Goal: Task Accomplishment & Management: Manage account settings

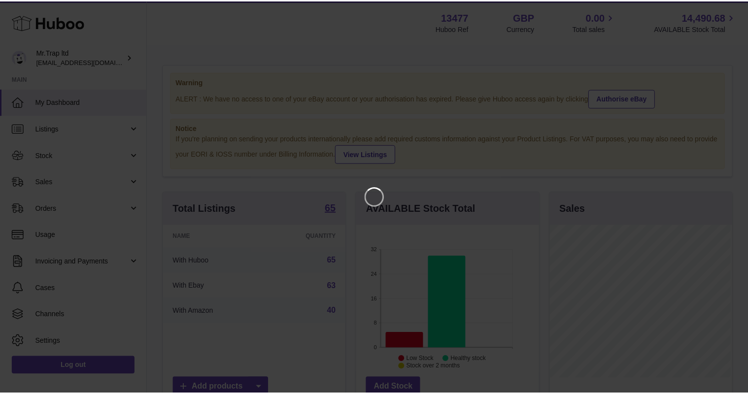
scroll to position [154, 184]
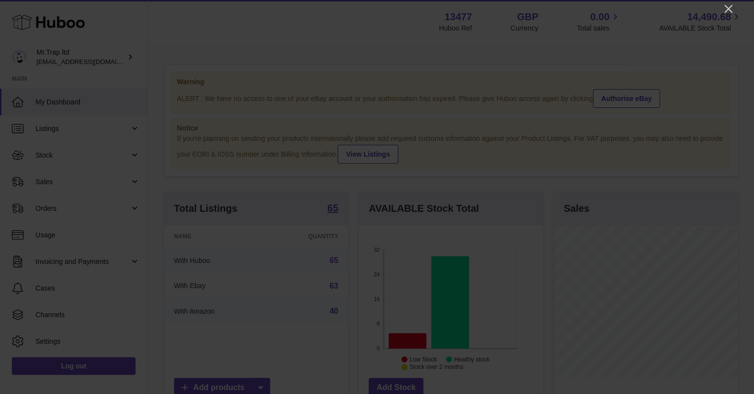
click at [731, 6] on icon "Close" at bounding box center [728, 9] width 8 height 8
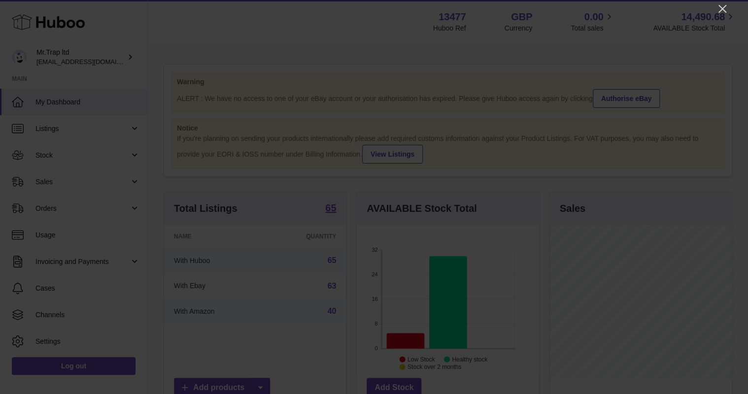
scroll to position [492669, 492640]
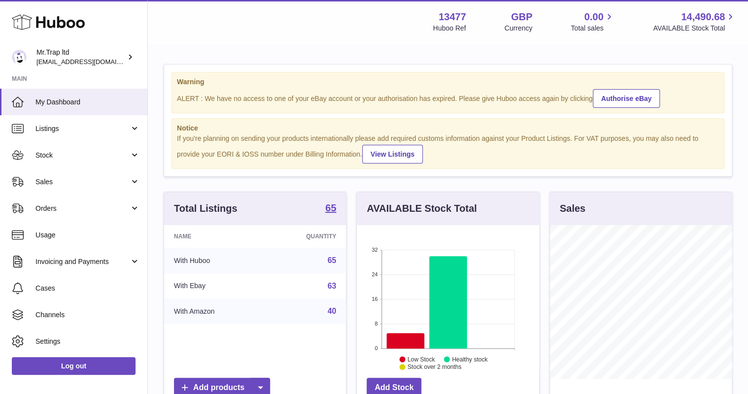
click at [65, 185] on span "Sales" at bounding box center [82, 181] width 94 height 9
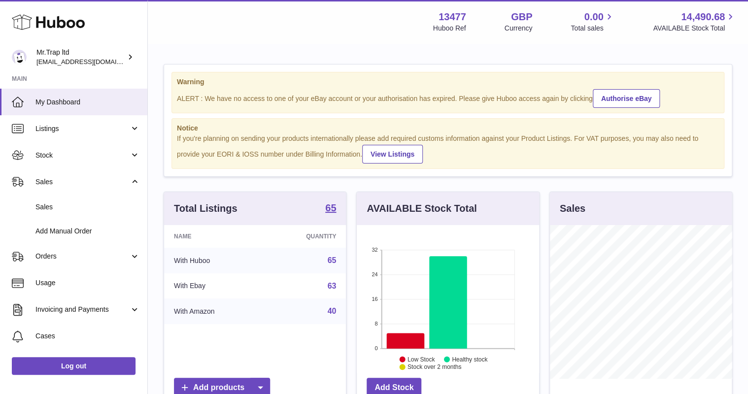
click at [71, 205] on span "Sales" at bounding box center [87, 207] width 104 height 9
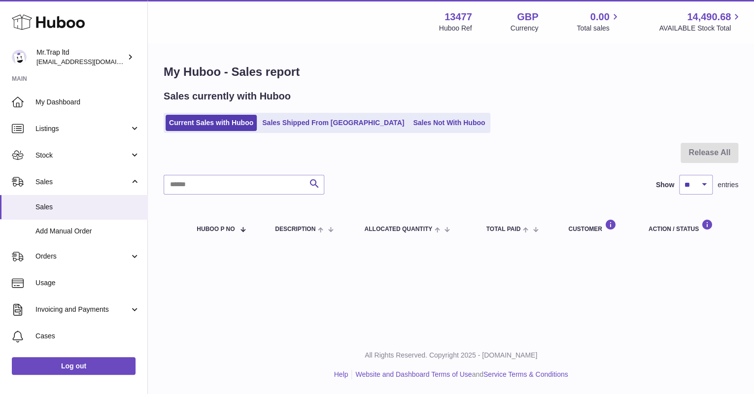
click at [432, 124] on link "Sales Not With Huboo" at bounding box center [449, 123] width 79 height 16
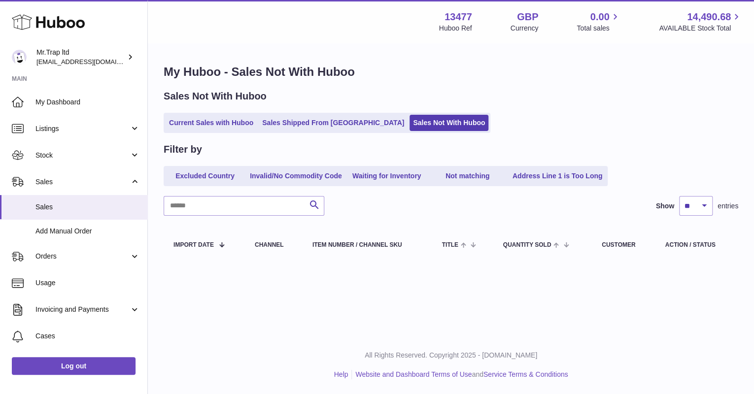
click at [61, 112] on link "My Dashboard" at bounding box center [73, 102] width 147 height 27
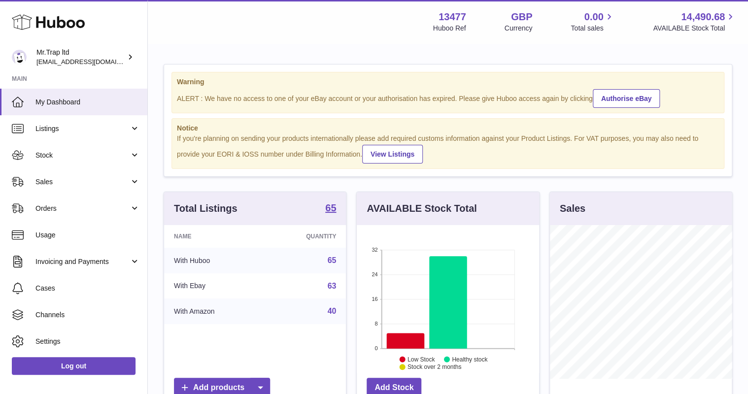
scroll to position [154, 182]
click at [639, 98] on link "Authorise eBay" at bounding box center [627, 98] width 68 height 19
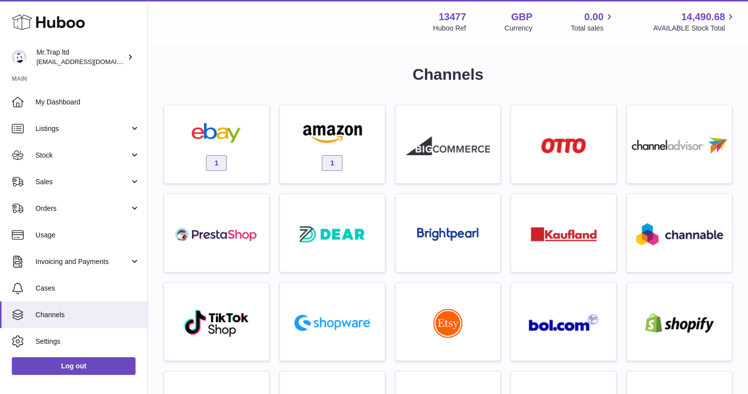
click at [237, 122] on div "1" at bounding box center [216, 146] width 95 height 63
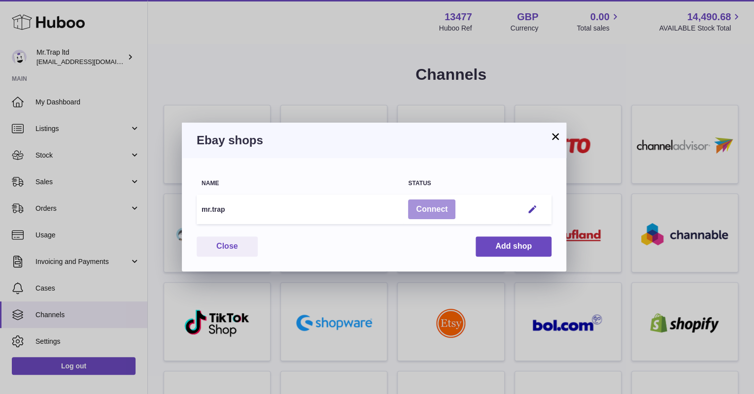
click at [430, 208] on button "Connect" at bounding box center [431, 210] width 47 height 20
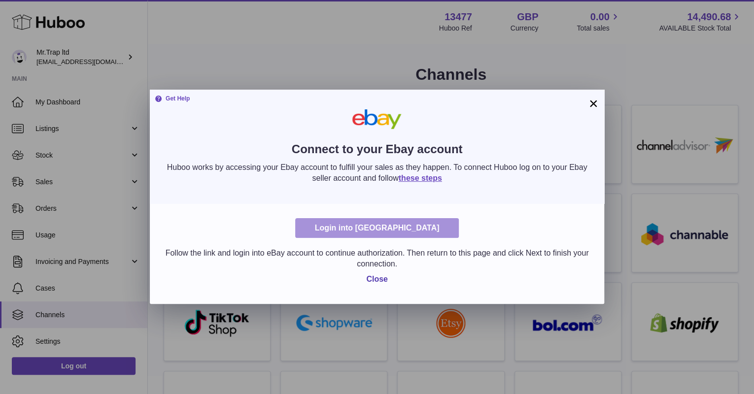
click at [392, 230] on link "Login into Ebay" at bounding box center [377, 228] width 164 height 20
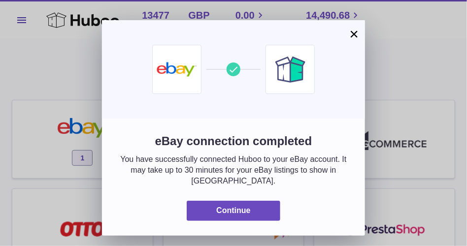
click at [231, 190] on div "eBay connection completed You have successfully connected Huboo to your eBay ac…" at bounding box center [234, 168] width 234 height 68
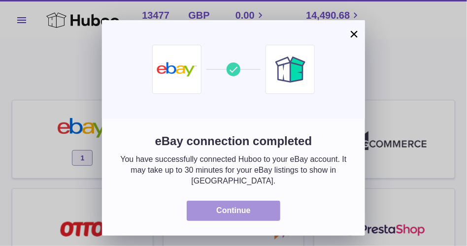
click at [237, 201] on button "Continue" at bounding box center [234, 211] width 94 height 20
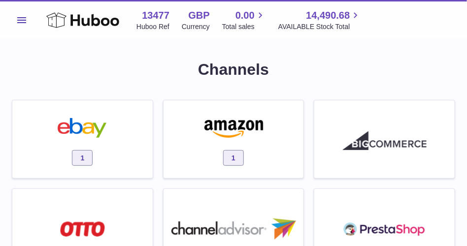
click at [85, 28] on icon at bounding box center [82, 20] width 73 height 20
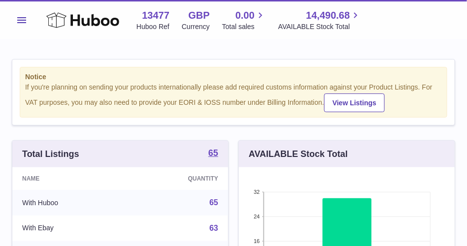
click at [24, 23] on button "Menu" at bounding box center [22, 20] width 20 height 20
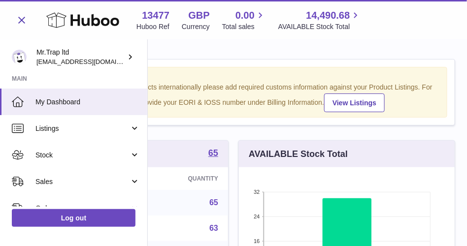
click at [62, 152] on span "Stock" at bounding box center [82, 155] width 94 height 9
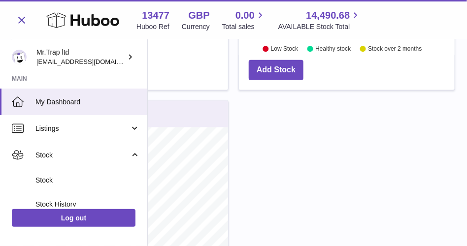
scroll to position [542, 0]
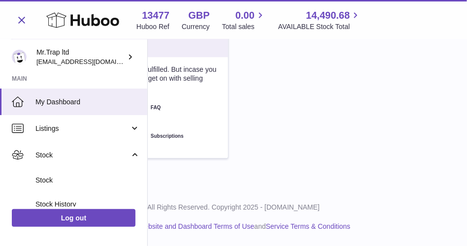
click at [256, 199] on div "All Rights Reserved. Copyright 2025 - Huboo.co.uk Help Website and Dashboard Te…" at bounding box center [233, 217] width 467 height 58
click at [18, 22] on span "Menu" at bounding box center [21, 20] width 9 height 6
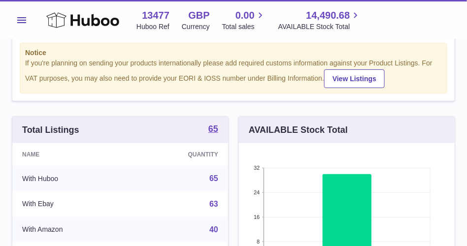
scroll to position [0, 0]
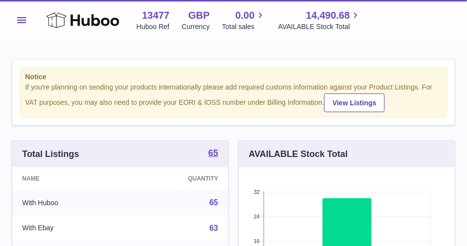
click at [24, 24] on button "Menu" at bounding box center [22, 20] width 20 height 20
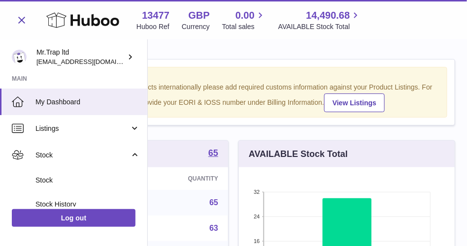
click at [69, 162] on link "Stock" at bounding box center [73, 155] width 147 height 27
click at [78, 161] on link "Stock" at bounding box center [73, 155] width 147 height 27
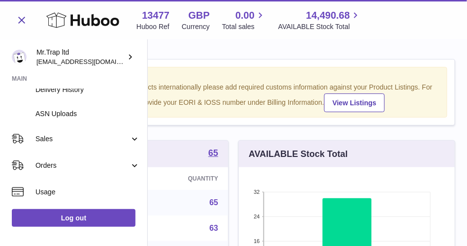
scroll to position [172, 0]
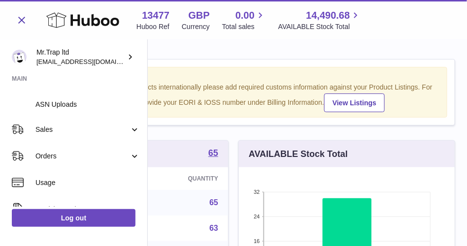
click at [77, 131] on span "Sales" at bounding box center [82, 129] width 94 height 9
click at [83, 159] on span "Sales" at bounding box center [87, 154] width 104 height 9
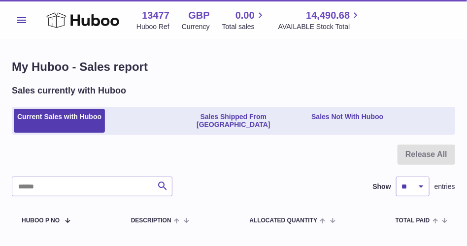
click at [193, 120] on link "Sales Shipped From [GEOGRAPHIC_DATA]" at bounding box center [233, 121] width 145 height 25
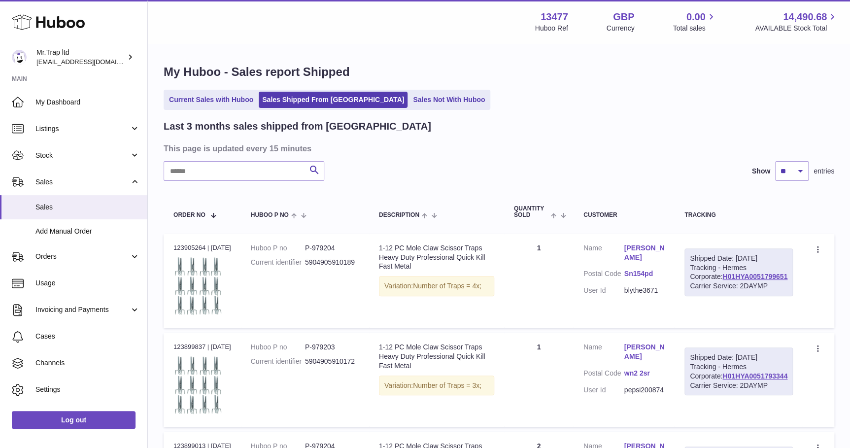
click at [59, 20] on use at bounding box center [48, 22] width 73 height 15
click at [82, 66] on div "Mr.Trap ltd [EMAIL_ADDRESS][DOMAIN_NAME]" at bounding box center [80, 57] width 89 height 19
